Goal: Task Accomplishment & Management: Manage account settings

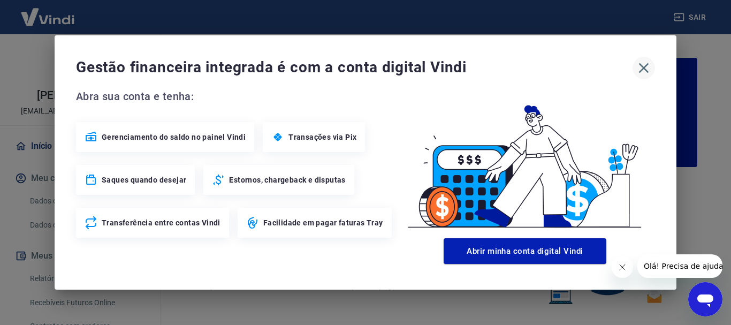
click at [645, 68] on icon "button" at bounding box center [644, 68] width 10 height 10
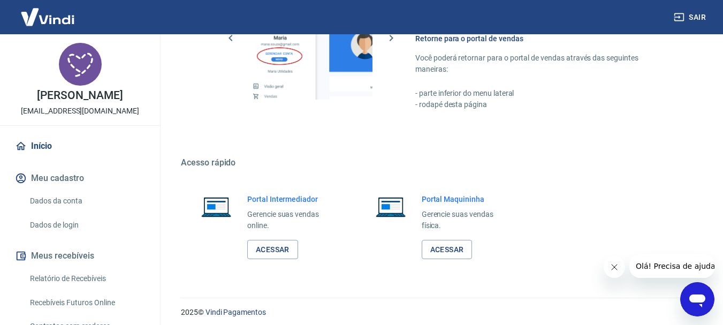
scroll to position [665, 0]
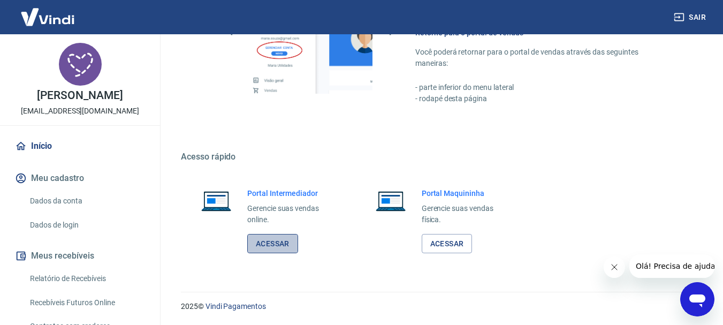
click at [276, 248] on link "Acessar" at bounding box center [272, 244] width 51 height 20
click at [290, 235] on link "Acessar" at bounding box center [272, 244] width 51 height 20
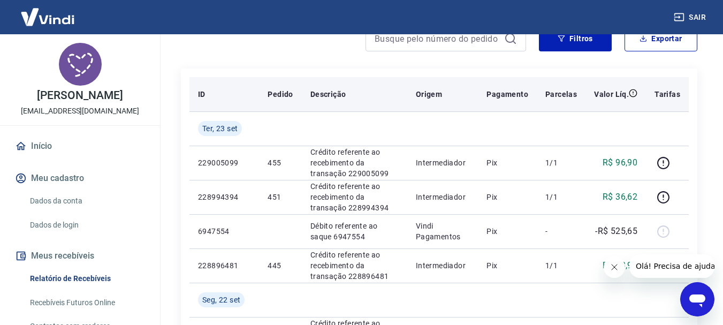
scroll to position [107, 0]
